Goal: Download file/media

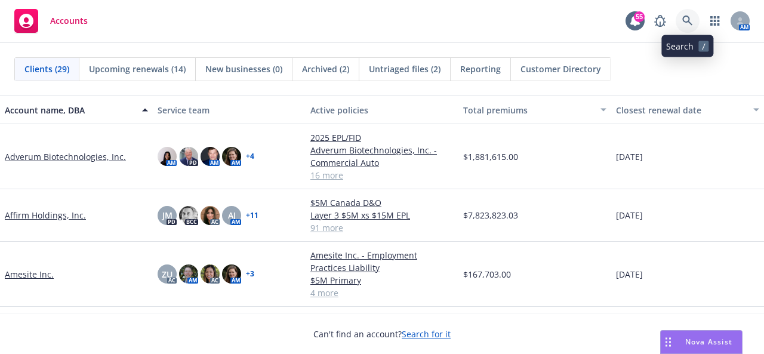
click at [694, 25] on link at bounding box center [688, 21] width 24 height 24
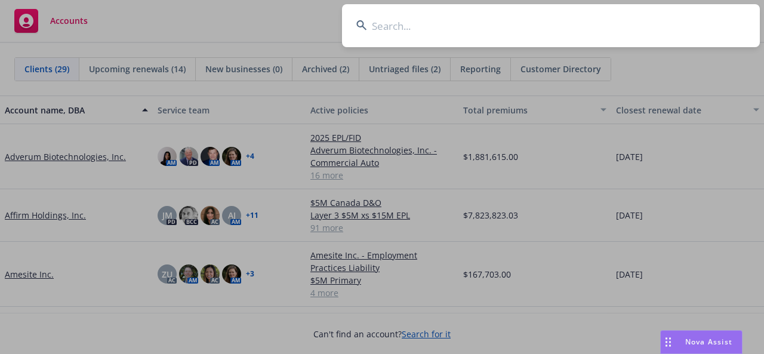
click at [517, 24] on input at bounding box center [551, 25] width 418 height 43
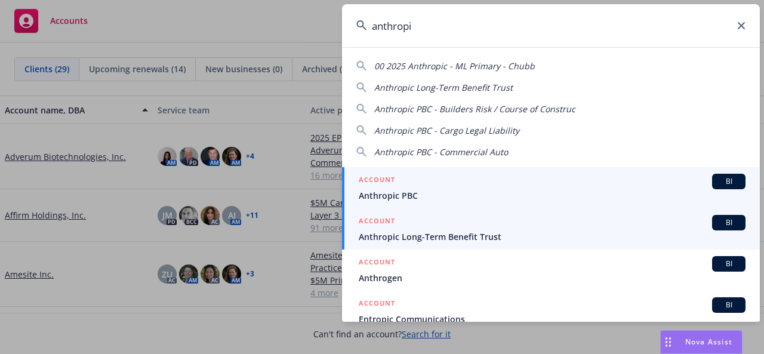
type input "anthropi"
click at [466, 237] on span "Anthropic Long-Term Benefit Trust" at bounding box center [552, 236] width 387 height 13
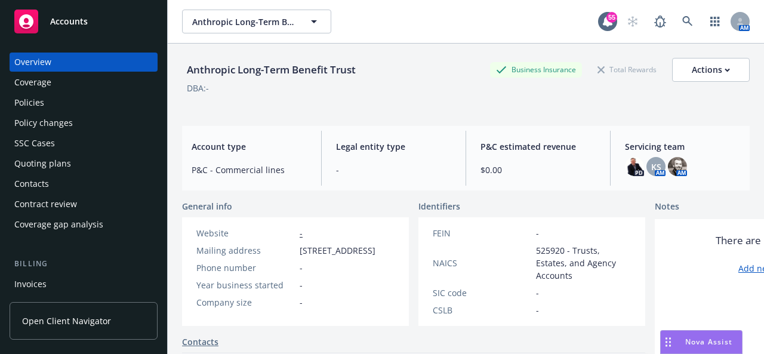
click at [24, 109] on div "Policies" at bounding box center [29, 102] width 30 height 19
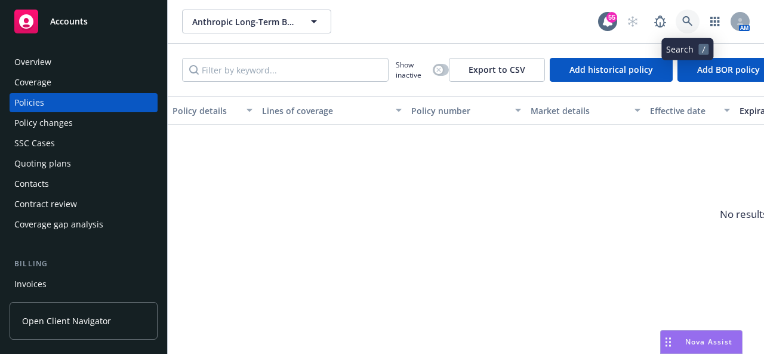
click at [689, 15] on link at bounding box center [688, 22] width 24 height 24
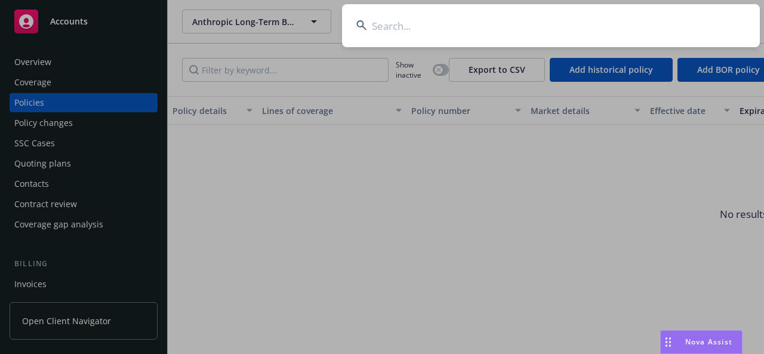
click at [401, 21] on input at bounding box center [551, 25] width 418 height 43
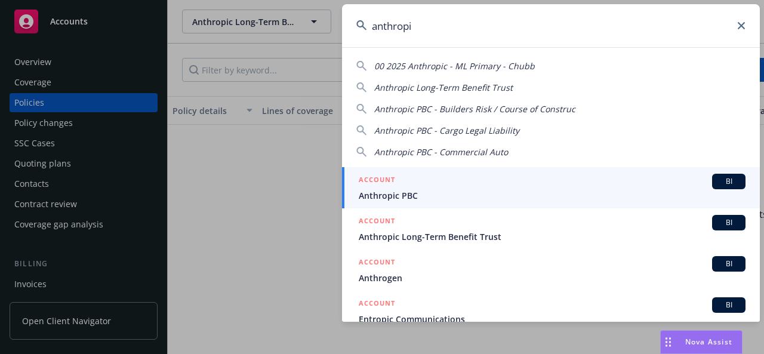
type input "anthropi"
click at [411, 196] on span "Anthropic PBC" at bounding box center [552, 195] width 387 height 13
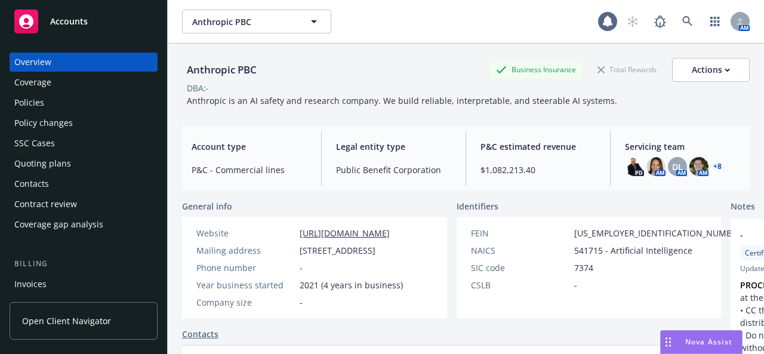
click at [27, 100] on div "Policies" at bounding box center [29, 102] width 30 height 19
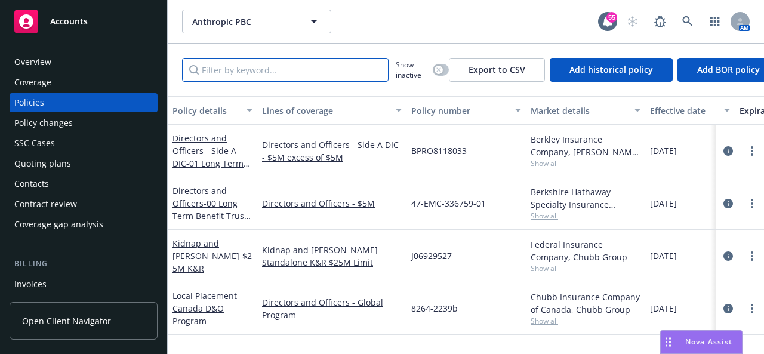
click at [278, 70] on input "Filter by keyword..." at bounding box center [285, 70] width 207 height 24
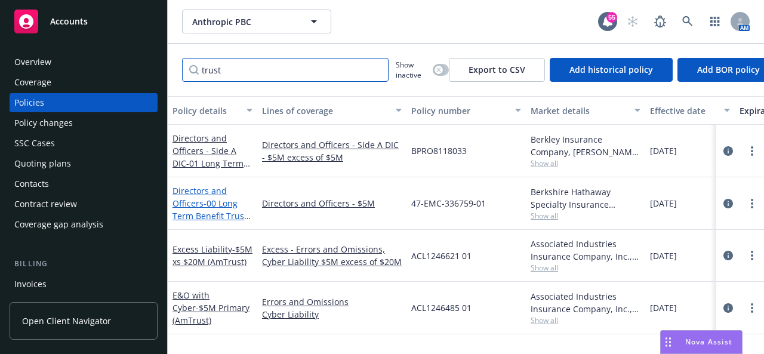
type input "trust"
click at [211, 213] on span "- 00 Long Term Benefit Trust $5M D&O" at bounding box center [212, 216] width 78 height 36
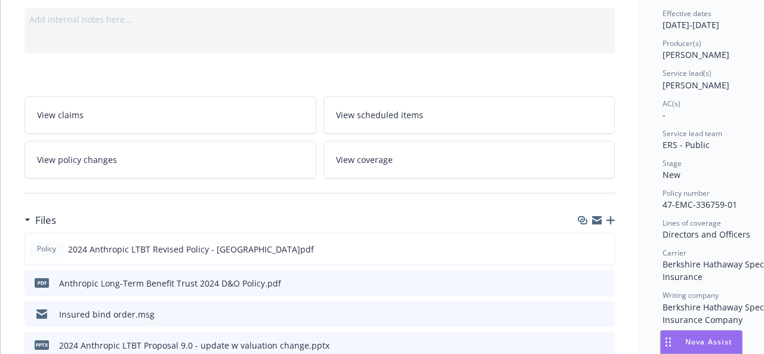
scroll to position [179, 0]
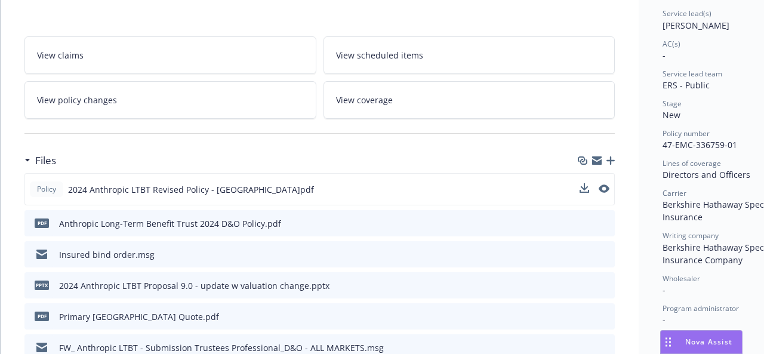
click at [578, 187] on div "Policy 2024 Anthropic LTBT Revised Policy - [GEOGRAPHIC_DATA]pdf" at bounding box center [319, 189] width 590 height 32
click at [584, 187] on icon "download file" at bounding box center [584, 187] width 8 height 7
